Goal: Information Seeking & Learning: Learn about a topic

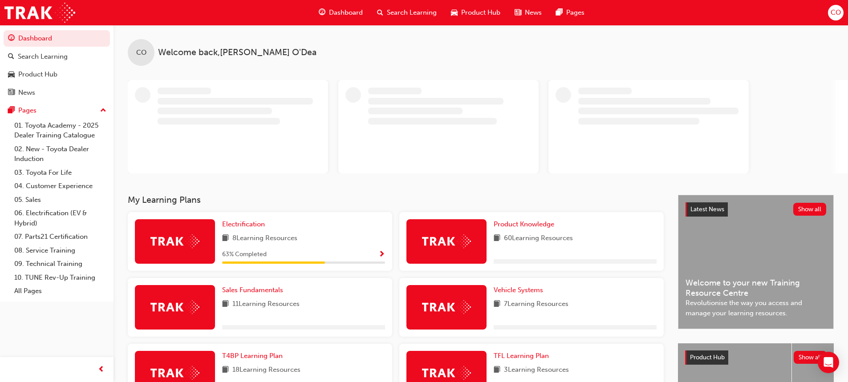
click at [162, 240] on img at bounding box center [174, 242] width 49 height 14
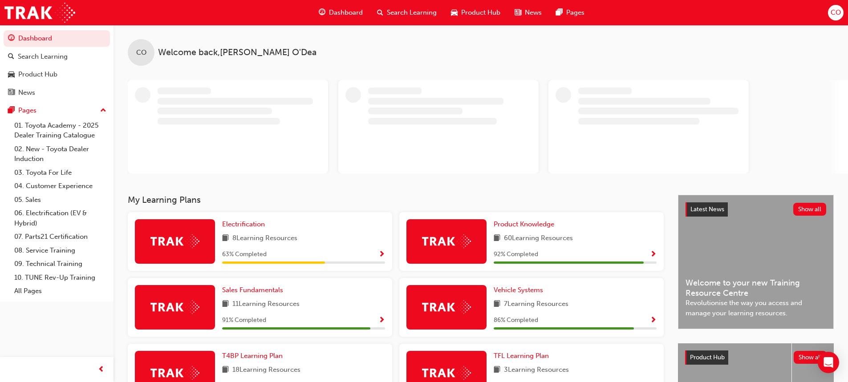
click at [194, 205] on h3 "My Learning Plans" at bounding box center [396, 200] width 536 height 10
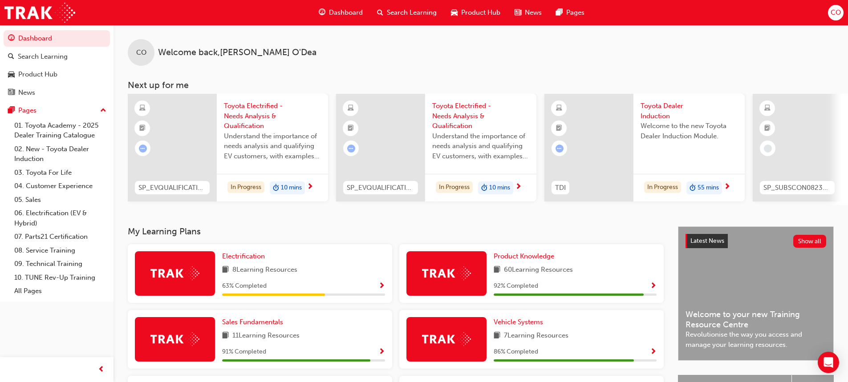
click at [179, 273] on img at bounding box center [174, 274] width 49 height 14
click at [245, 260] on span "Electrification" at bounding box center [243, 256] width 43 height 8
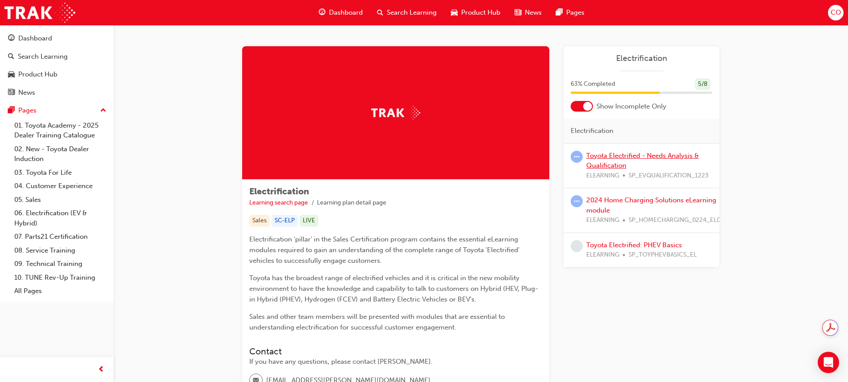
click at [634, 153] on link "Toyota Electrified - Needs Analysis & Qualification" at bounding box center [642, 161] width 113 height 18
click at [586, 102] on div at bounding box center [587, 106] width 9 height 9
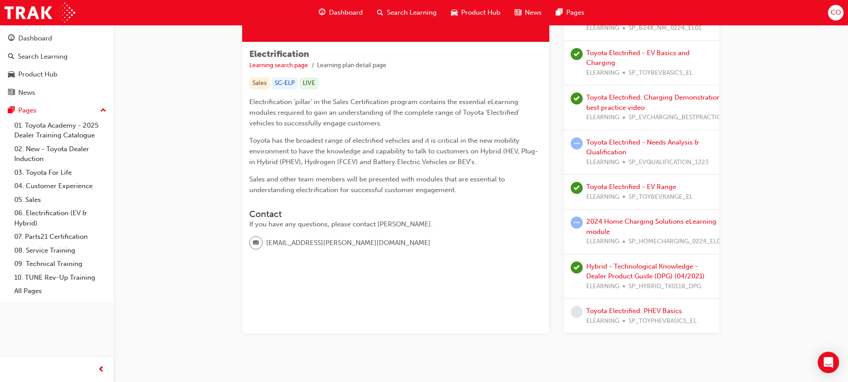
scroll to position [161, 0]
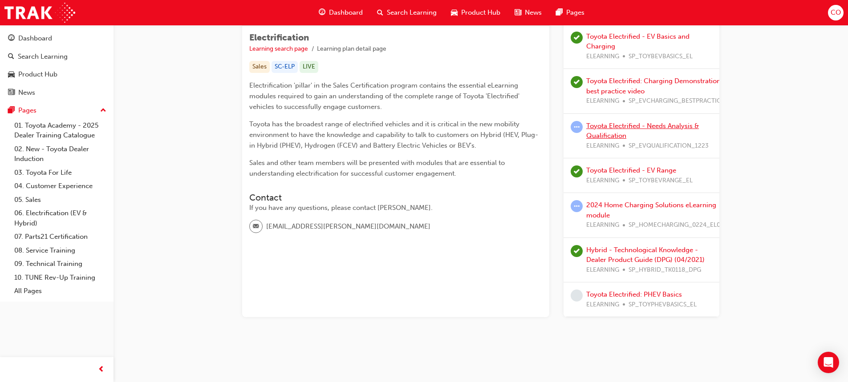
click at [621, 122] on link "Toyota Electrified - Needs Analysis & Qualification" at bounding box center [642, 131] width 113 height 18
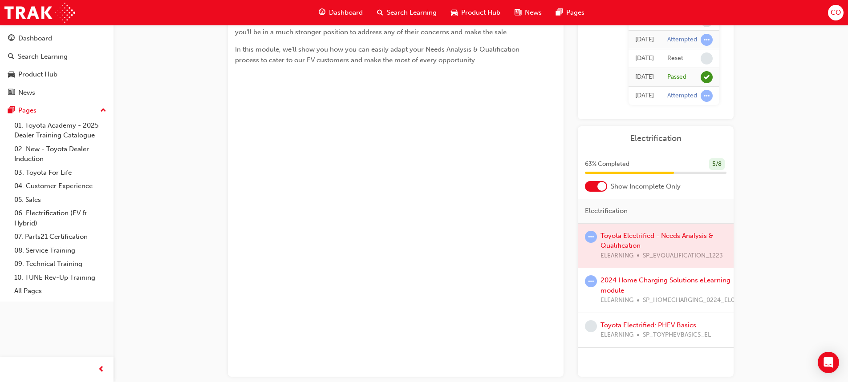
click at [624, 234] on div at bounding box center [656, 246] width 156 height 45
click at [602, 185] on div at bounding box center [601, 186] width 9 height 9
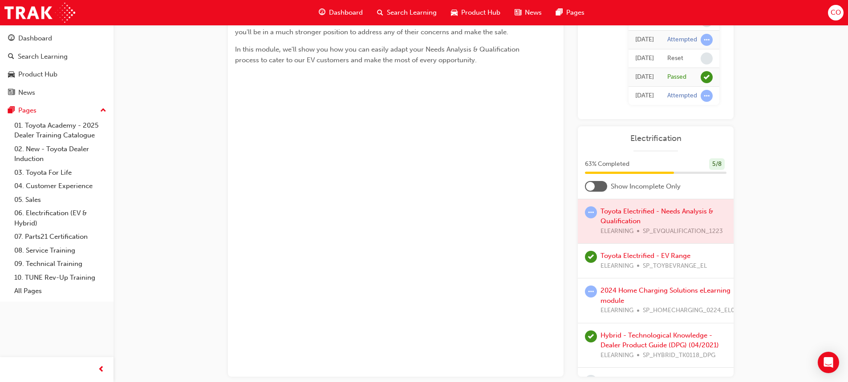
scroll to position [134, 0]
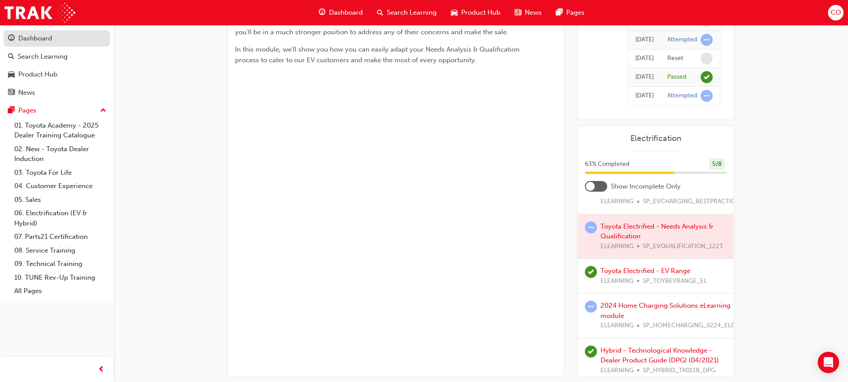
click at [29, 36] on div "Dashboard" at bounding box center [35, 38] width 34 height 10
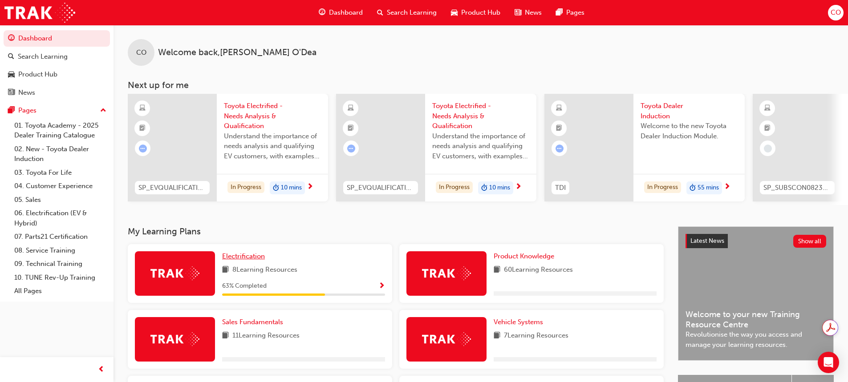
click at [244, 259] on span "Electrification" at bounding box center [243, 256] width 43 height 8
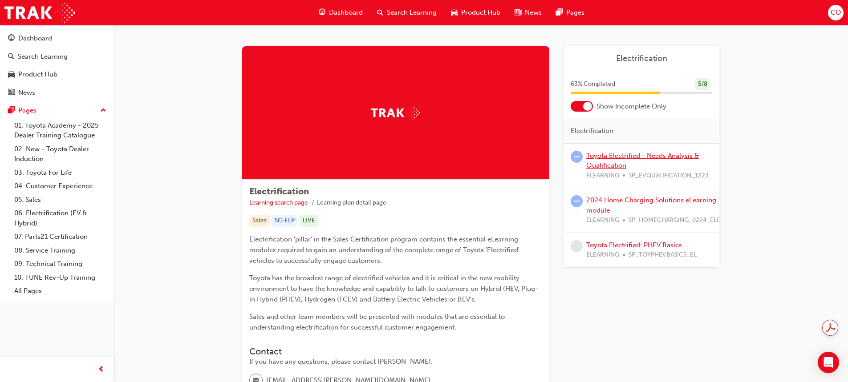
click at [616, 155] on link "Toyota Electrified - Needs Analysis & Qualification" at bounding box center [642, 161] width 113 height 18
click at [588, 107] on div at bounding box center [587, 106] width 9 height 9
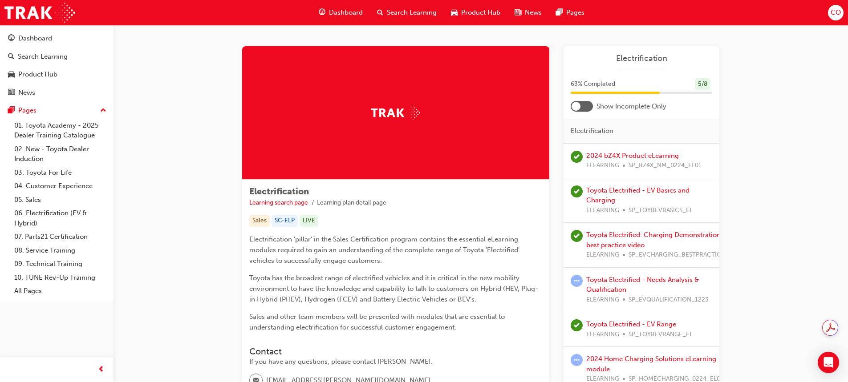
click at [575, 106] on div at bounding box center [576, 106] width 9 height 9
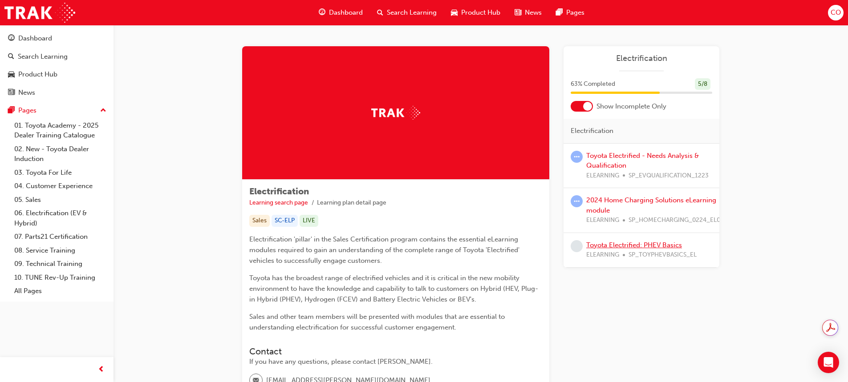
click at [622, 244] on link "Toyota Electrified: PHEV Basics" at bounding box center [634, 245] width 96 height 8
click at [586, 105] on div at bounding box center [587, 106] width 9 height 9
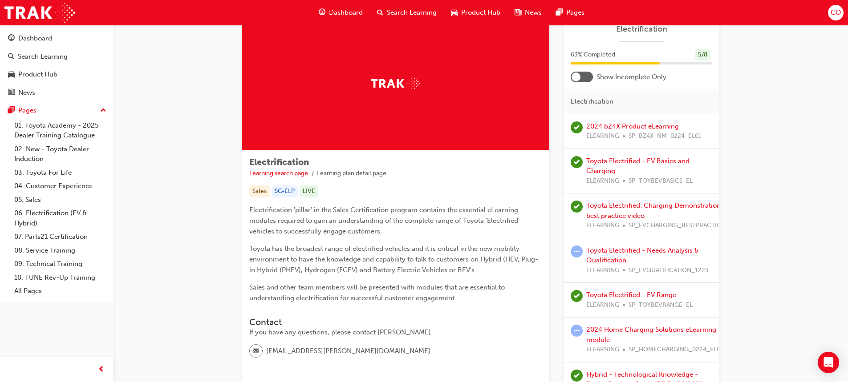
scroll to position [89, 0]
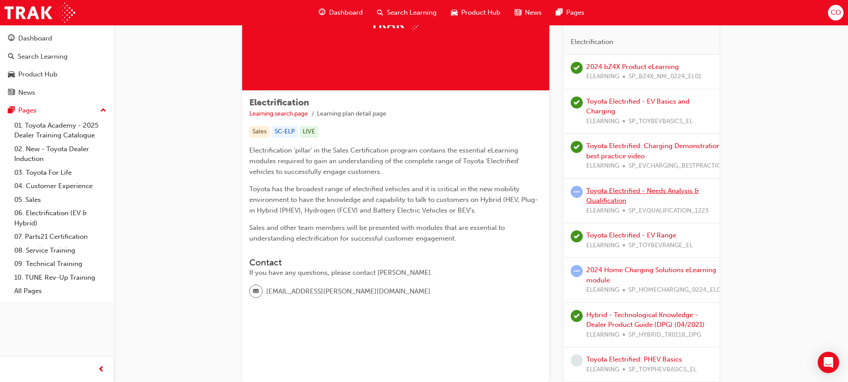
click at [618, 193] on link "Toyota Electrified - Needs Analysis & Qualification" at bounding box center [642, 196] width 113 height 18
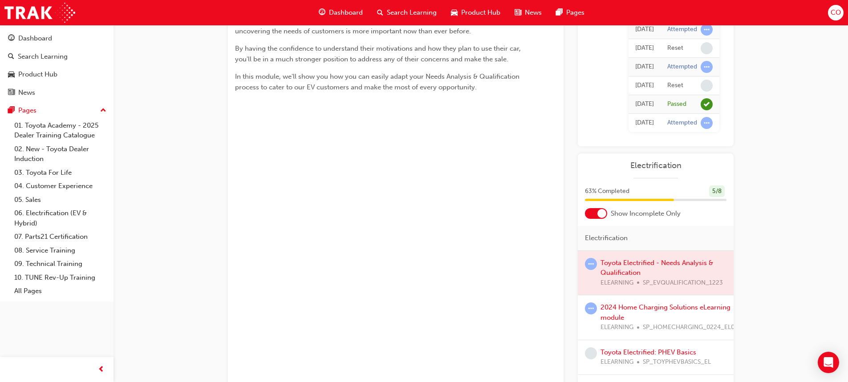
scroll to position [206, 0]
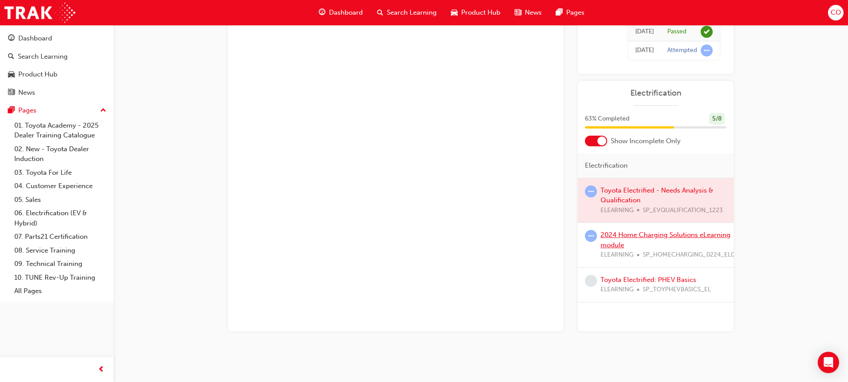
click at [648, 235] on link "2024 Home Charging Solutions eLearning module" at bounding box center [665, 240] width 130 height 18
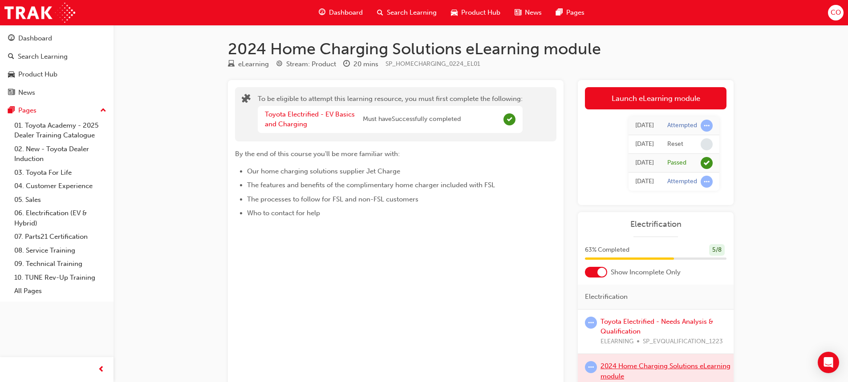
scroll to position [206, 0]
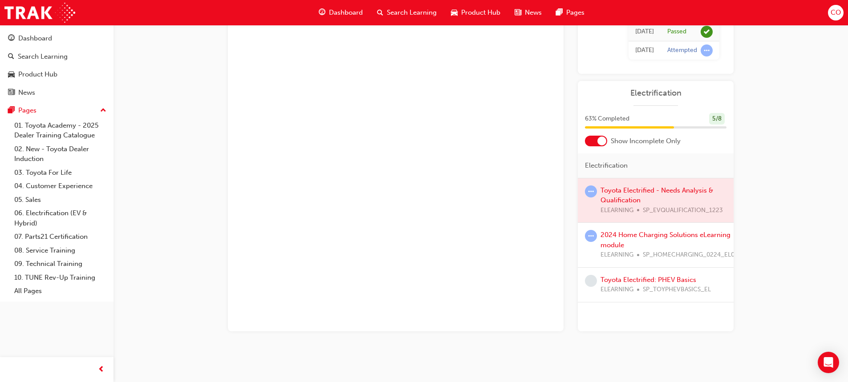
click at [601, 139] on div at bounding box center [601, 141] width 9 height 9
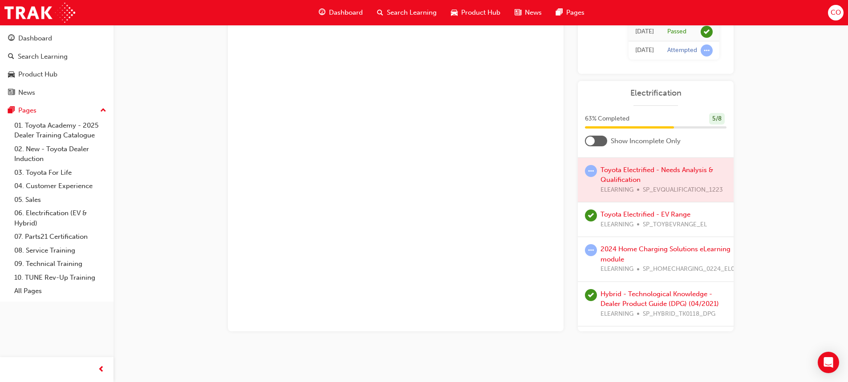
scroll to position [181, 0]
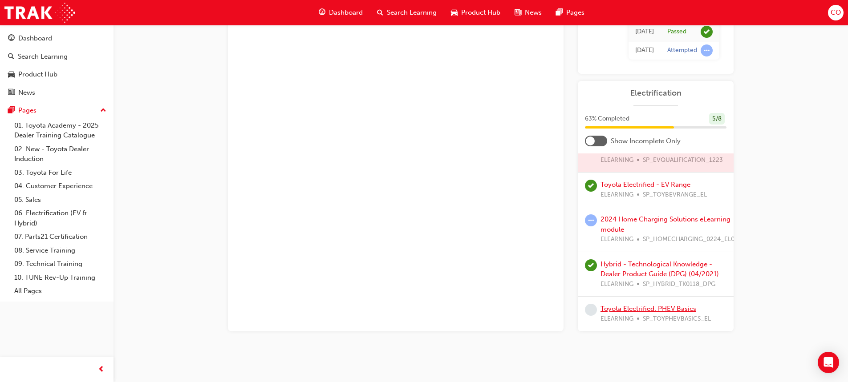
click at [631, 305] on link "Toyota Electrified: PHEV Basics" at bounding box center [648, 309] width 96 height 8
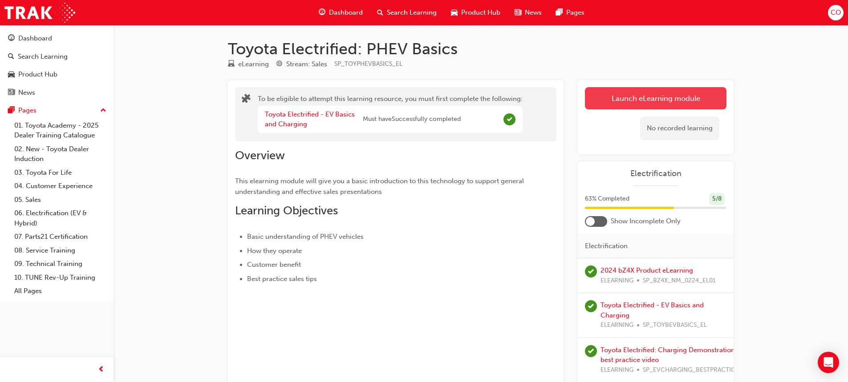
click at [648, 95] on link "Launch eLearning module" at bounding box center [656, 98] width 142 height 22
